Goal: Information Seeking & Learning: Learn about a topic

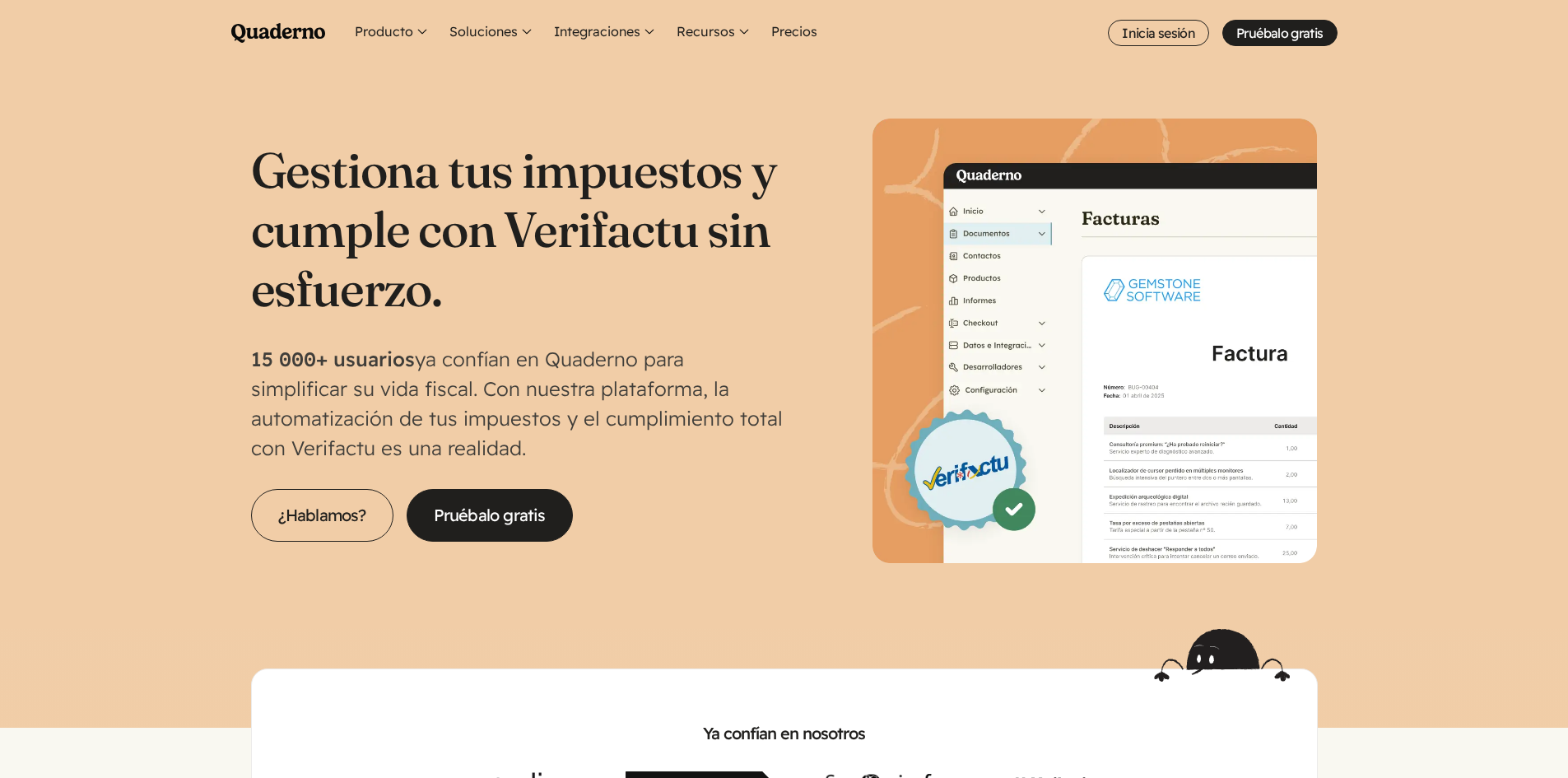
click at [329, 150] on h1 "Gestiona tus impuestos y cumple con Verifactu sin esfuerzo." at bounding box center [517, 228] width 533 height 178
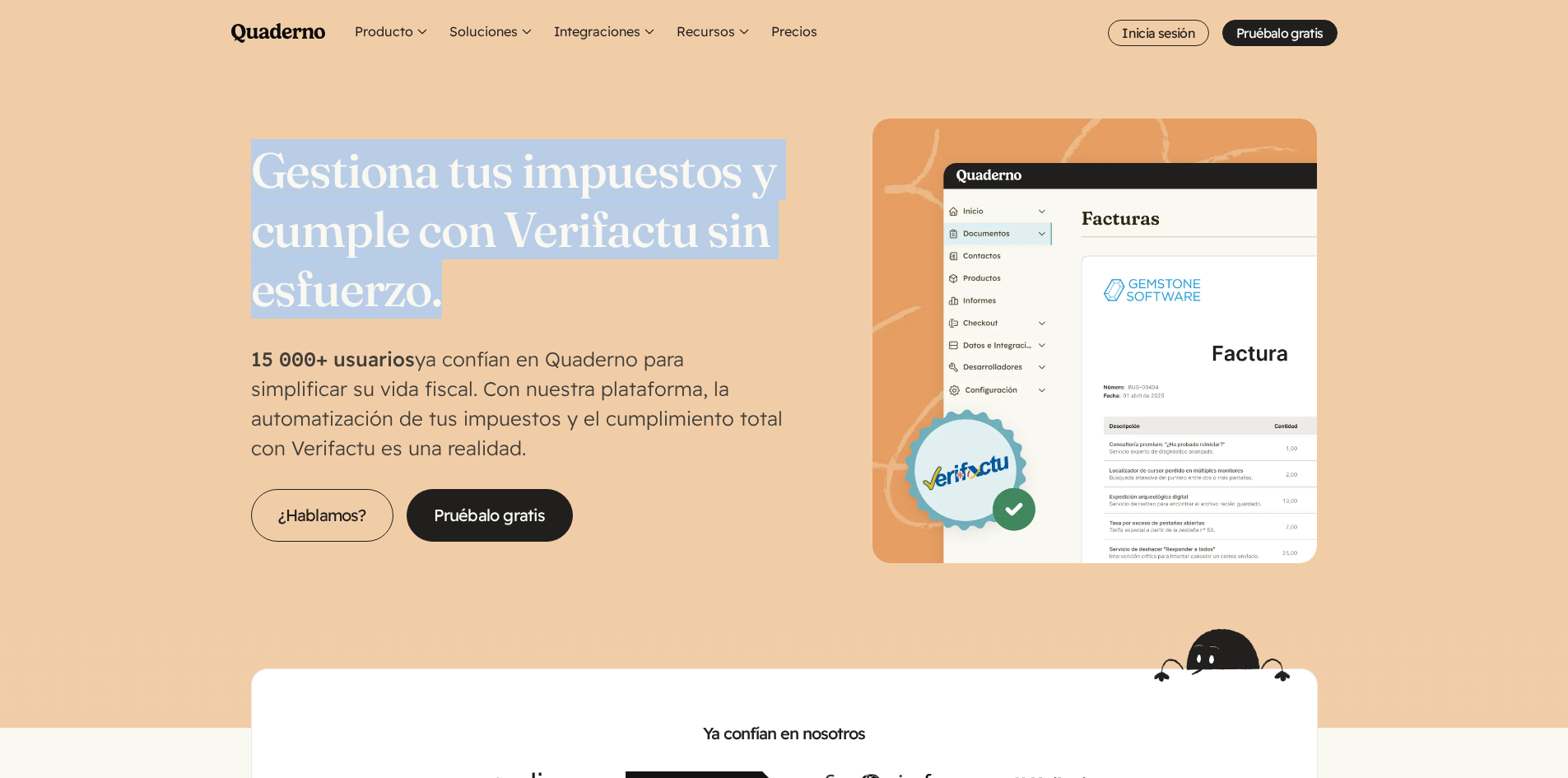
click at [329, 150] on h1 "Gestiona tus impuestos y cumple con Verifactu sin esfuerzo." at bounding box center [517, 228] width 533 height 178
click at [94, 191] on section "Gestiona tus impuestos y cumple con Verifactu sin esfuerzo. 15 000+ usuarios ya…" at bounding box center [784, 348] width 1568 height 563
click at [390, 201] on h1 "Gestiona tus impuestos y cumple con Verifactu sin esfuerzo." at bounding box center [517, 228] width 533 height 178
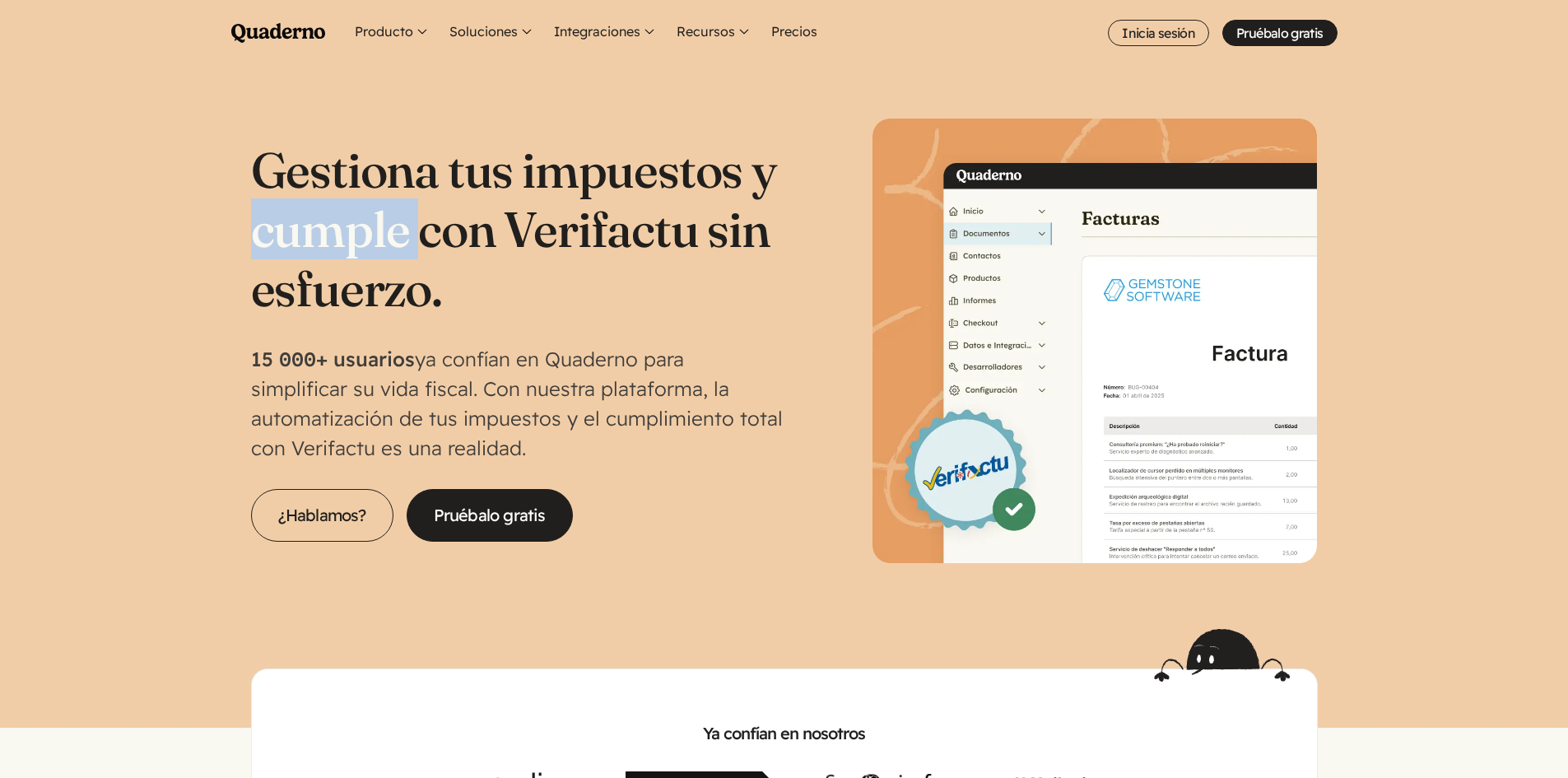
click at [390, 201] on h1 "Gestiona tus impuestos y cumple con Verifactu sin esfuerzo." at bounding box center [517, 228] width 533 height 178
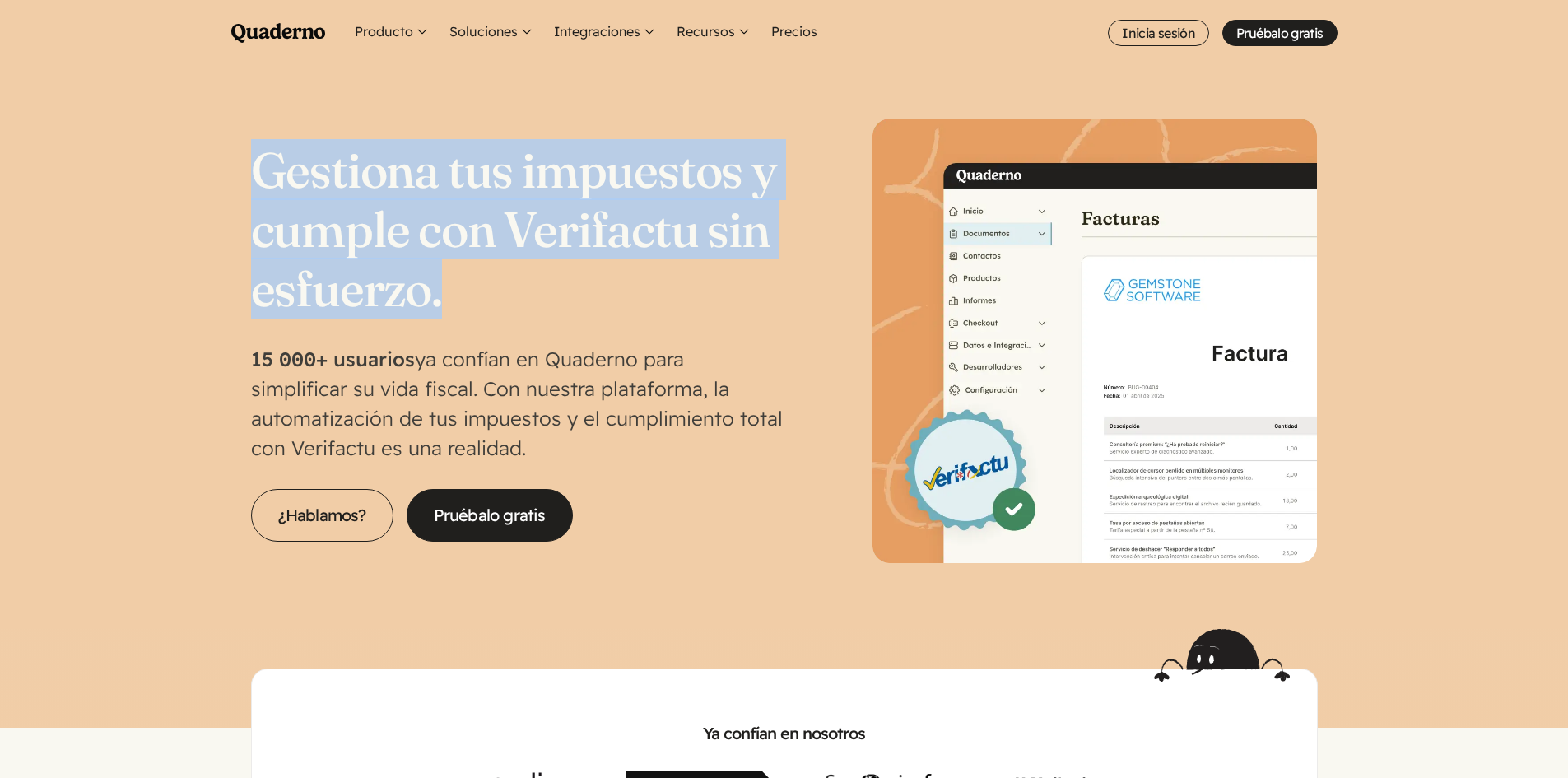
click at [390, 201] on h1 "Gestiona tus impuestos y cumple con Verifactu sin esfuerzo." at bounding box center [517, 228] width 533 height 178
